Goal: Task Accomplishment & Management: Manage account settings

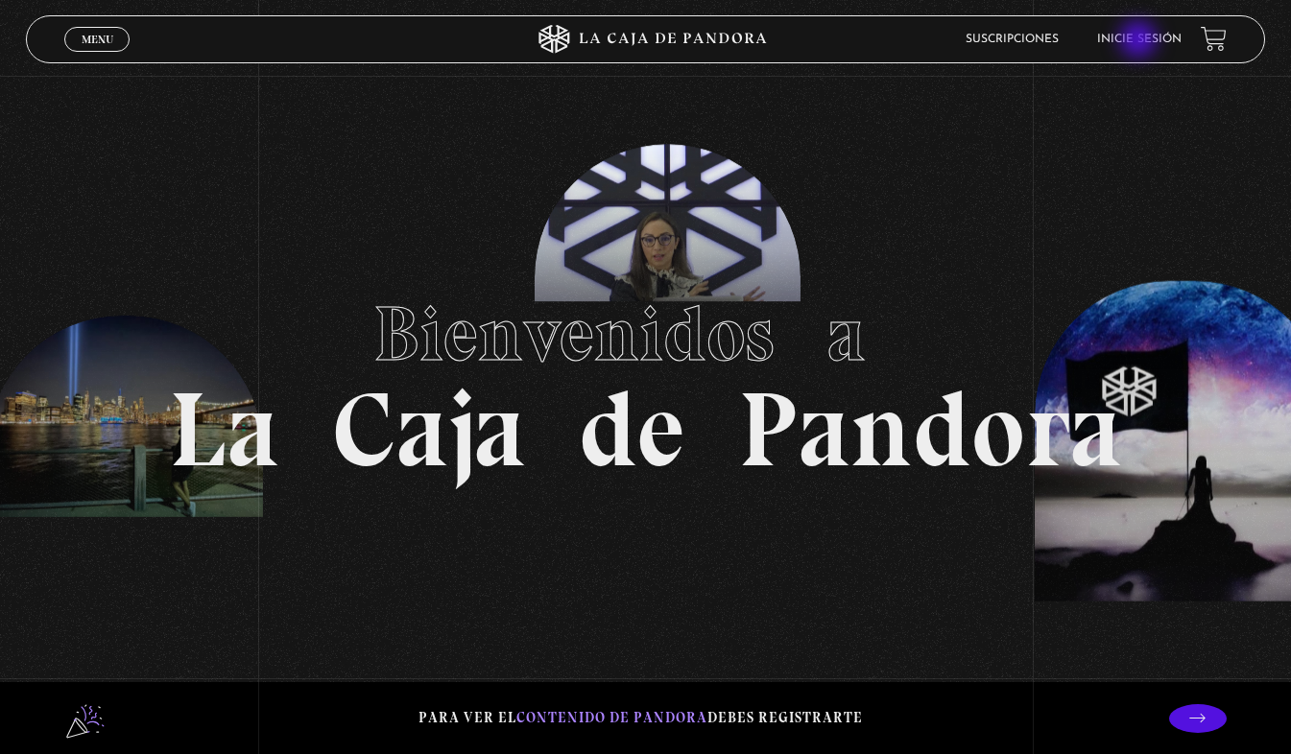
click at [1140, 41] on link "Inicie sesión" at bounding box center [1139, 40] width 84 height 12
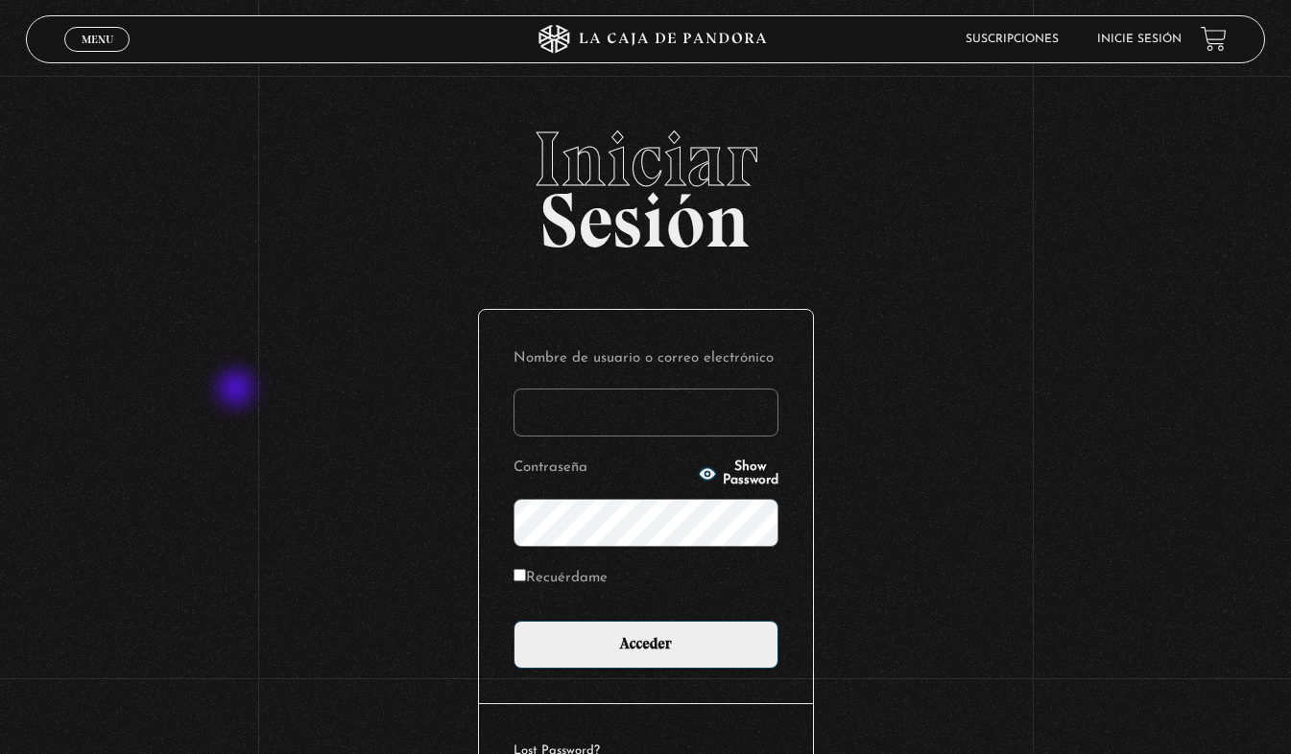
type input "stephrd@icloud.com"
click at [238, 391] on div "Iniciar Sesión Nombre de usuario o correo electrónico stephrd@icloud.com Contra…" at bounding box center [645, 488] width 1291 height 735
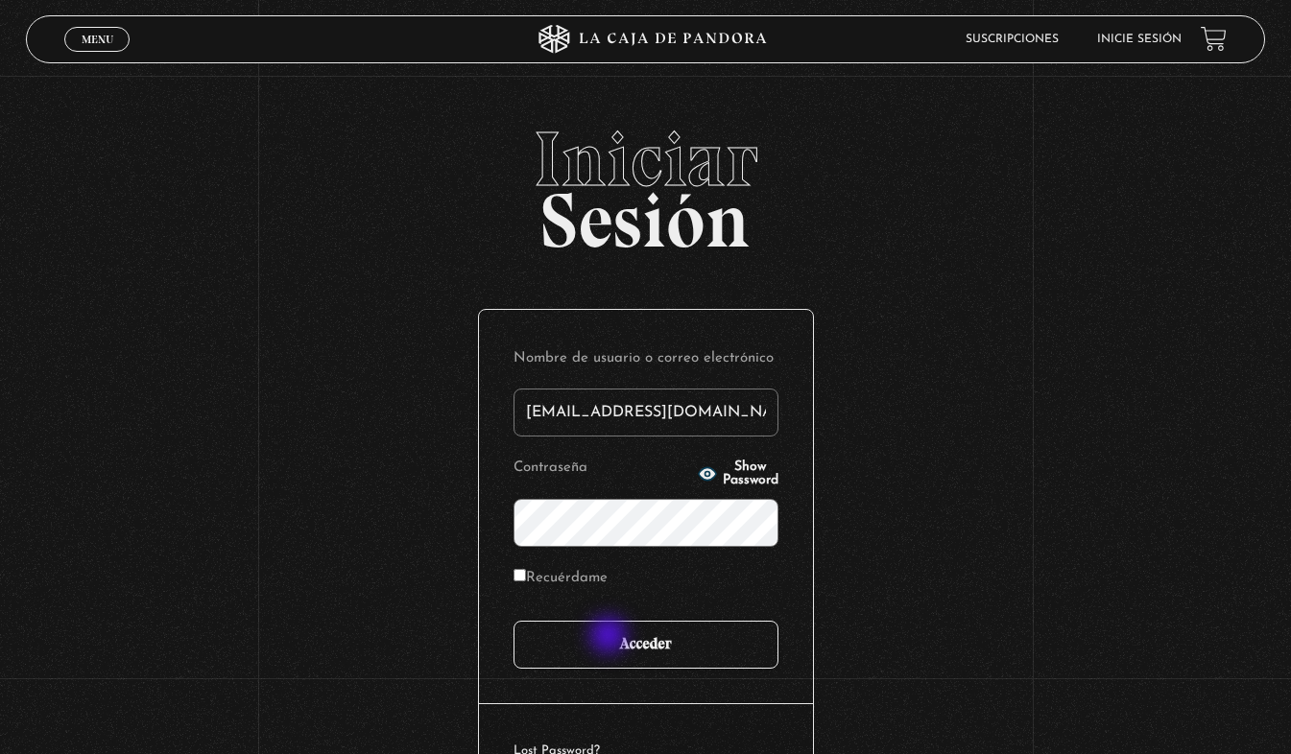
click at [607, 642] on input "Acceder" at bounding box center [645, 645] width 265 height 48
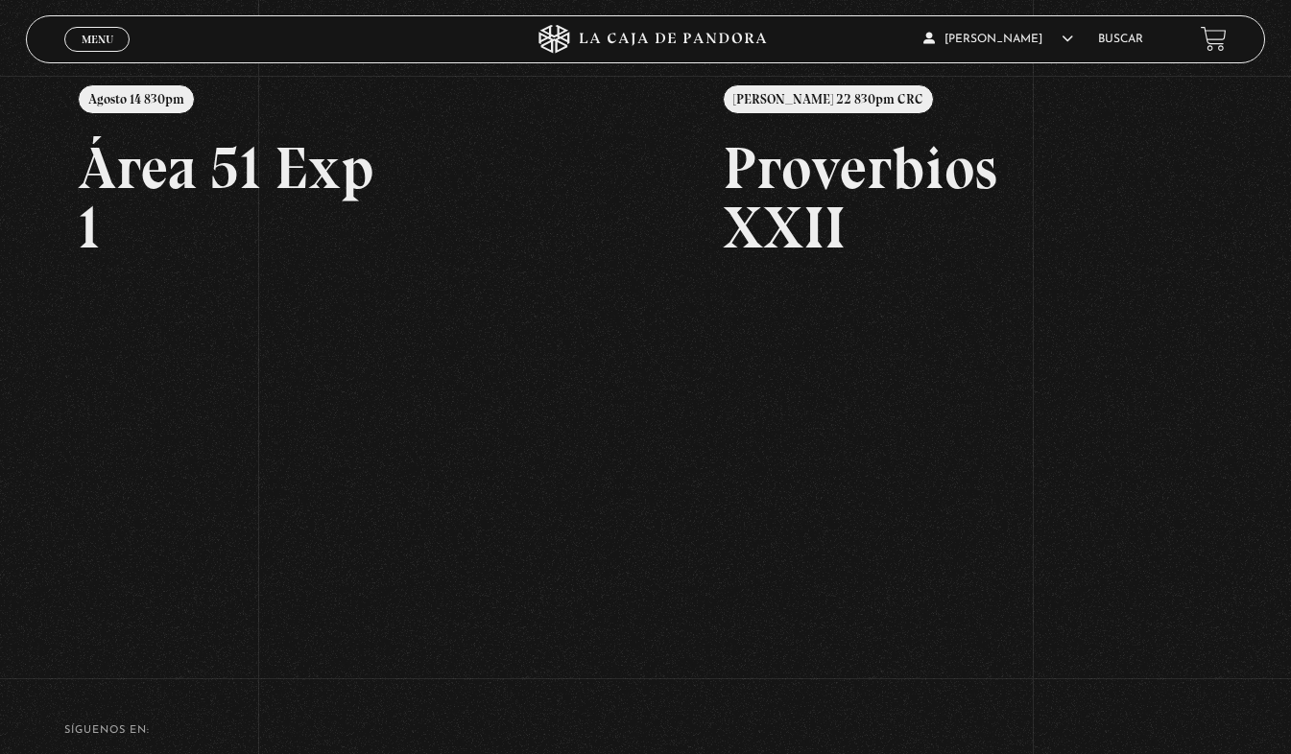
scroll to position [272, 0]
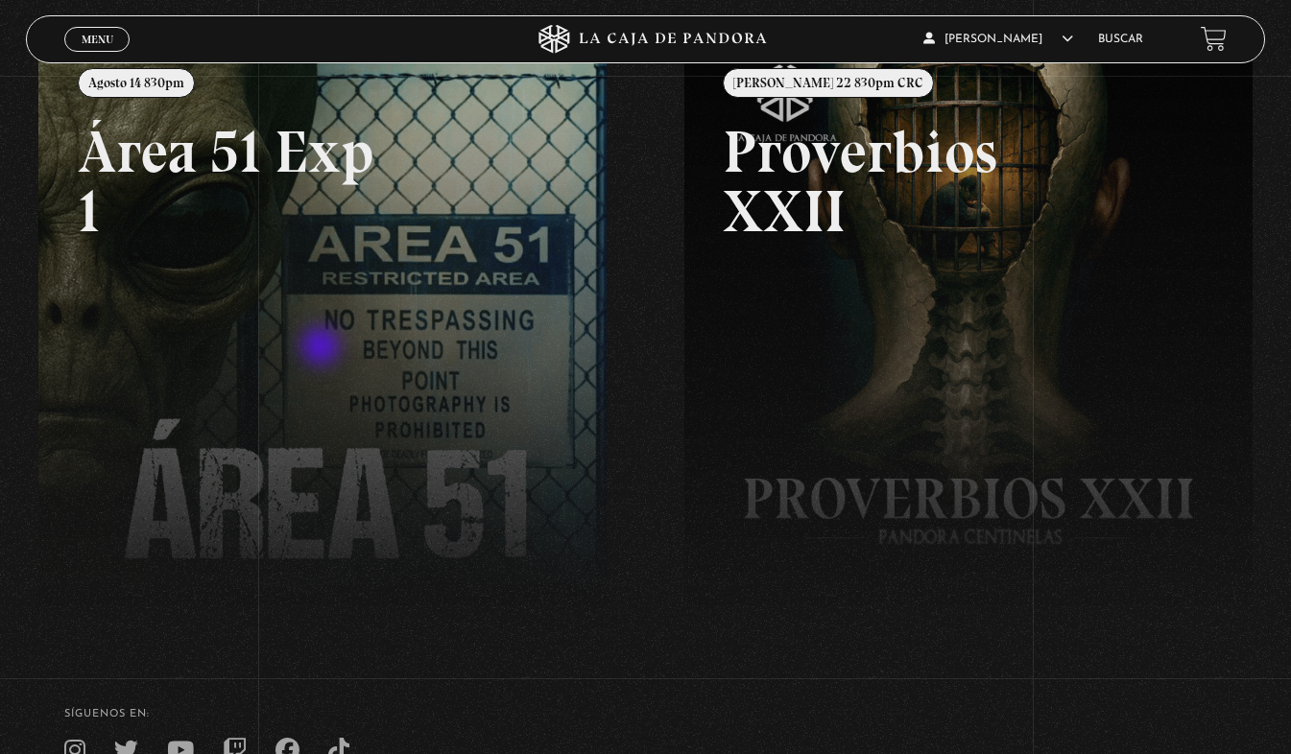
click at [322, 348] on link at bounding box center [683, 416] width 1291 height 754
